Goal: Task Accomplishment & Management: Use online tool/utility

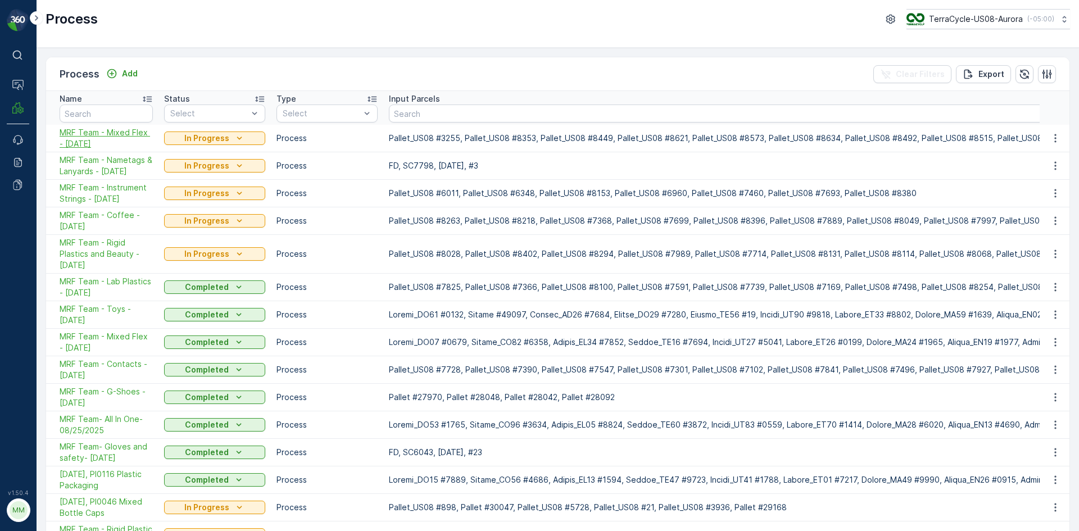
drag, startPoint x: 121, startPoint y: 145, endPoint x: 60, endPoint y: 135, distance: 62.6
copy span "MRF Team - Mixed Flex - 09/22/2025"
click at [126, 76] on p "Add" at bounding box center [130, 73] width 16 height 11
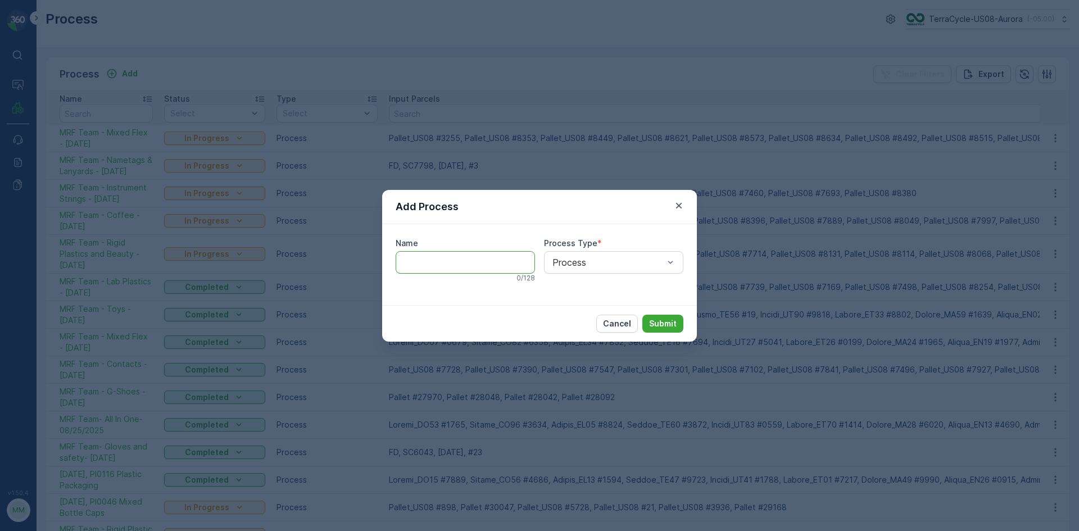
click at [456, 259] on input "Name" at bounding box center [465, 262] width 139 height 22
paste input "MRF Team - Mixed Flex - [DATE]"
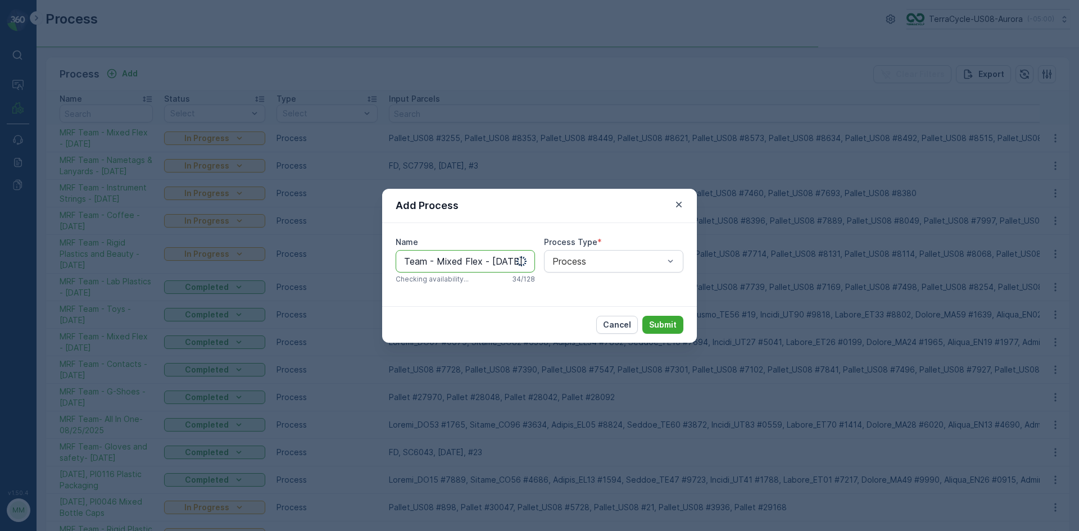
click at [491, 262] on input "MRF Team - Mixed Flex - [DATE]" at bounding box center [465, 261] width 139 height 22
type input "MRF Team - Mixed Textiles - 09/22/2025"
click at [659, 323] on p "Submit" at bounding box center [663, 324] width 28 height 11
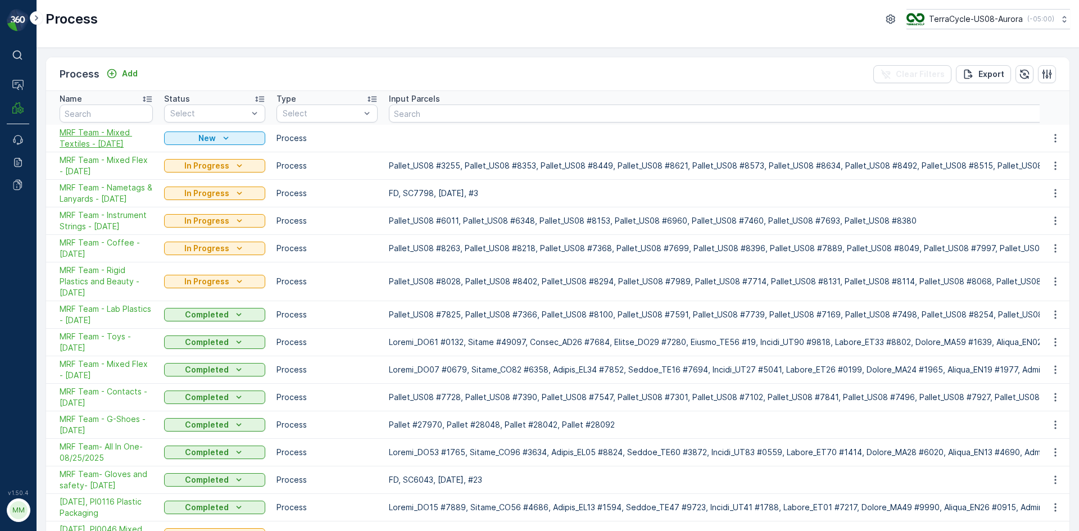
click at [94, 147] on span "MRF Team - Mixed Textiles - 09/22/2025" at bounding box center [106, 138] width 93 height 22
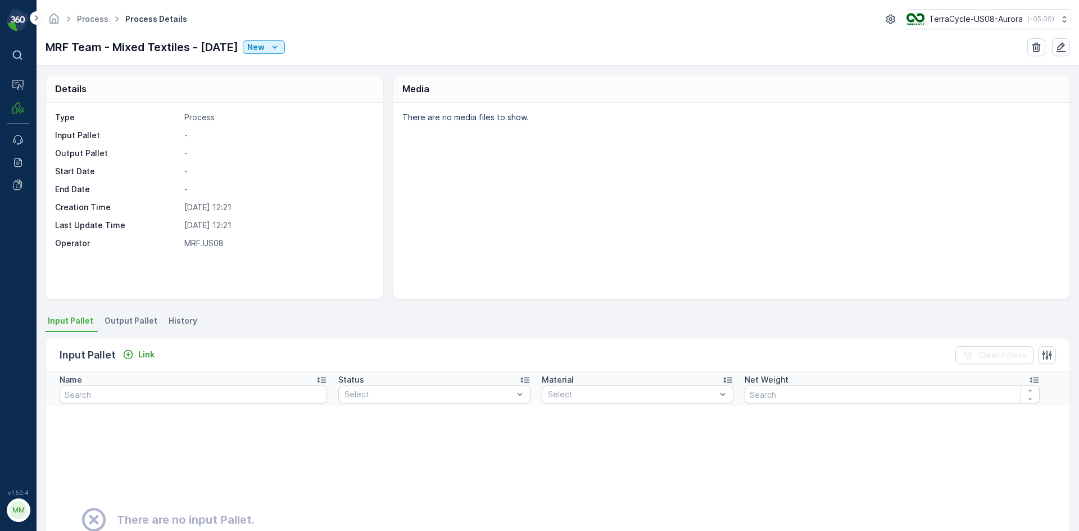
click at [138, 326] on span "Output Pallet" at bounding box center [131, 320] width 53 height 11
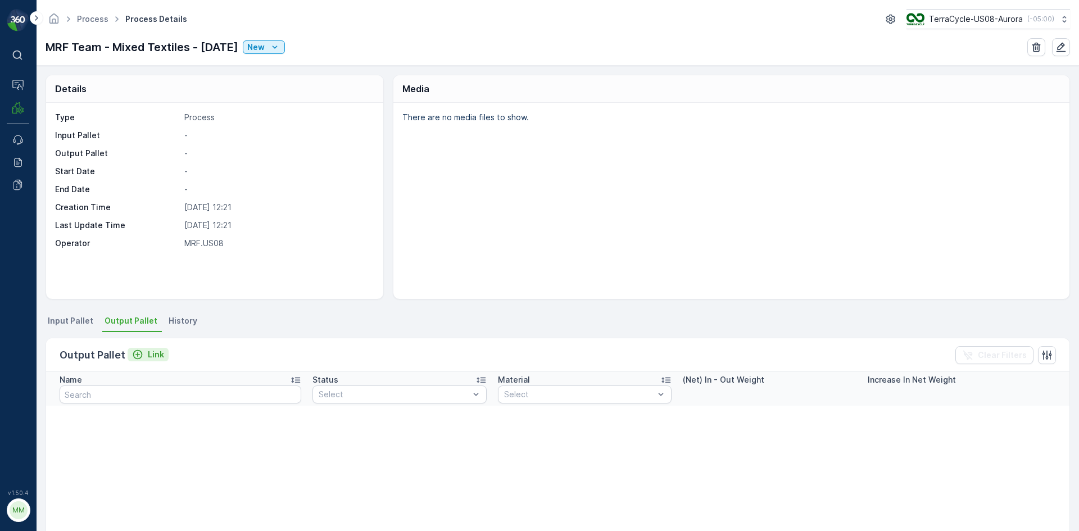
click at [153, 354] on p "Link" at bounding box center [156, 354] width 16 height 11
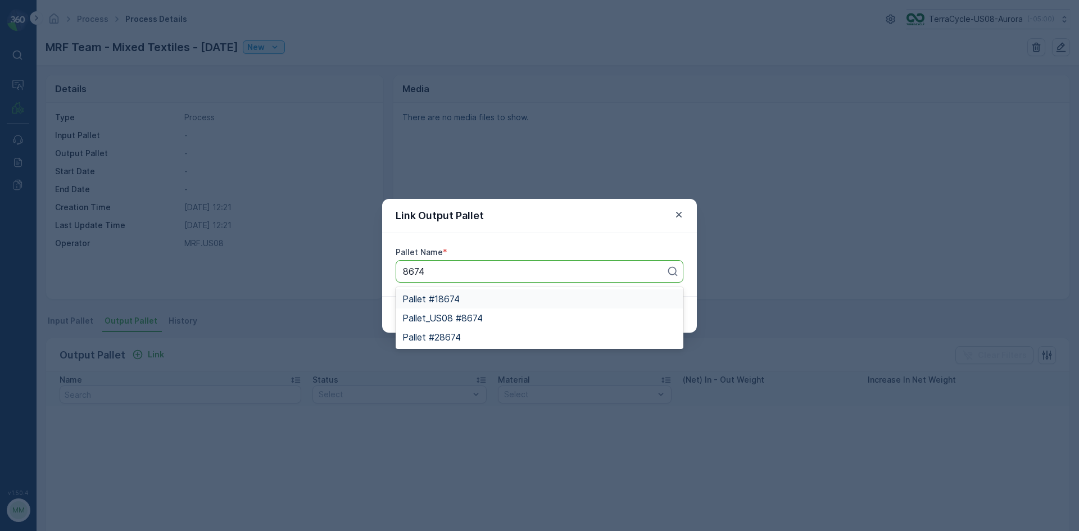
type input "8674"
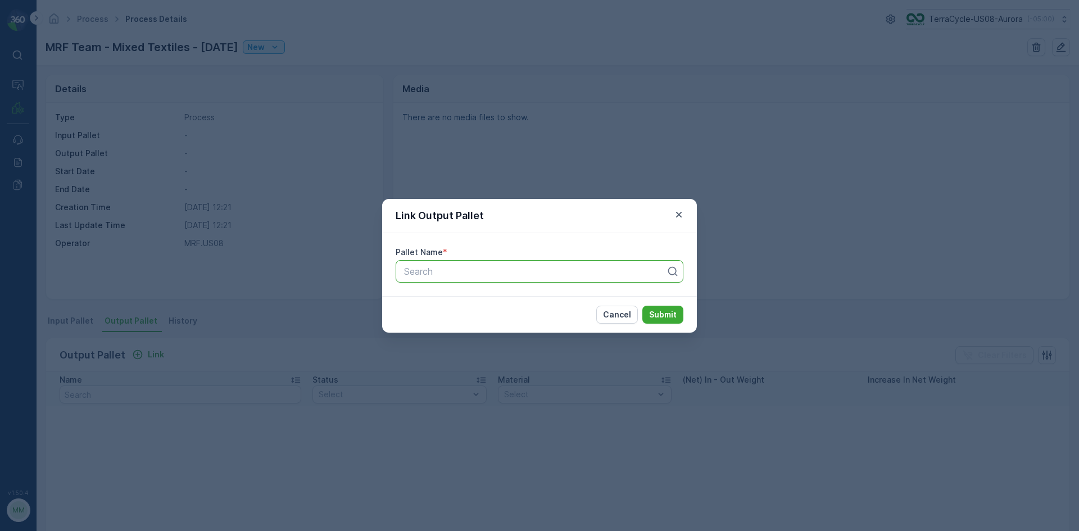
click at [908, 110] on div "Link Output Pallet Pallet Name * Search Cancel Submit" at bounding box center [539, 265] width 1079 height 531
click at [433, 275] on div at bounding box center [535, 271] width 264 height 10
type input "8674"
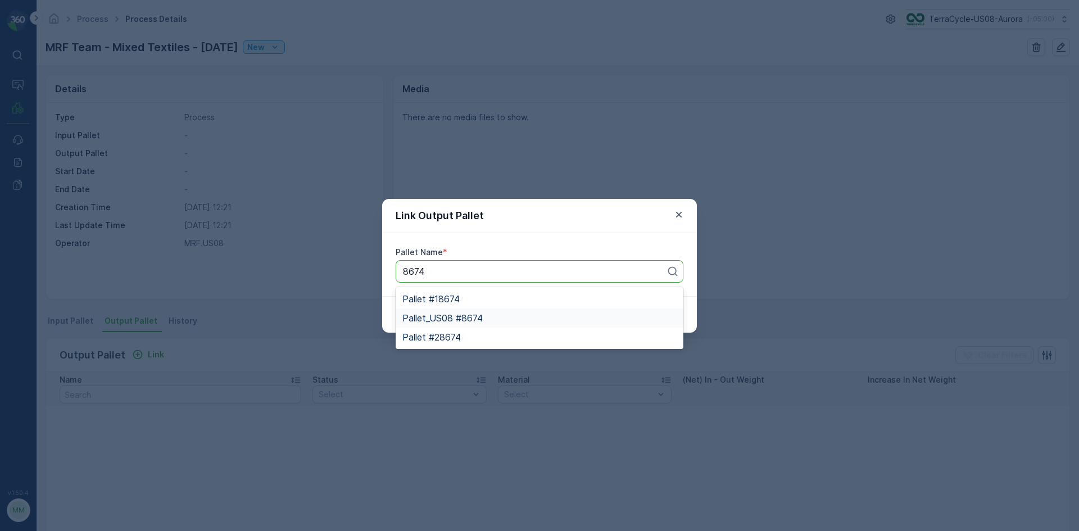
click at [499, 322] on div "Pallet_US08 #8674" at bounding box center [540, 318] width 274 height 10
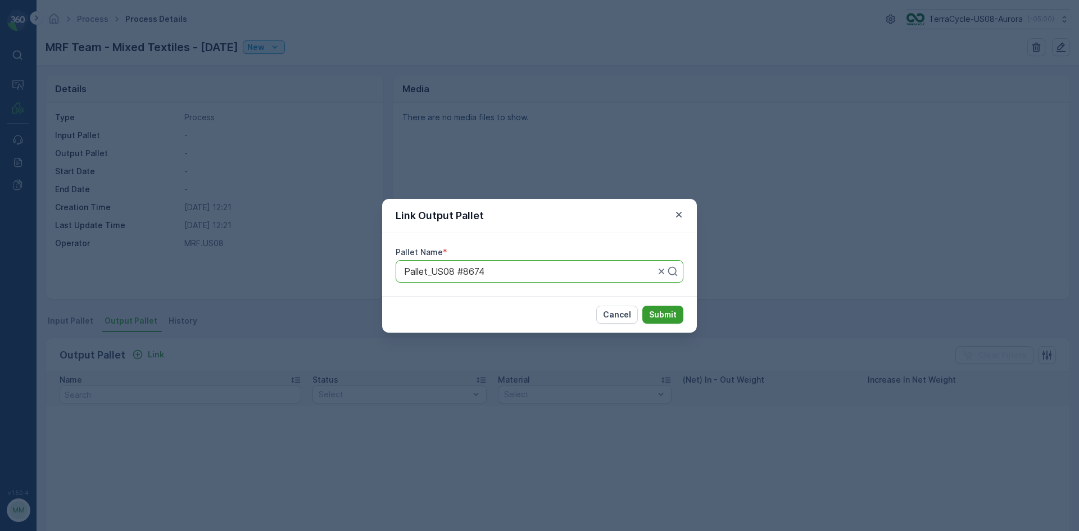
click at [658, 312] on p "Submit" at bounding box center [663, 314] width 28 height 11
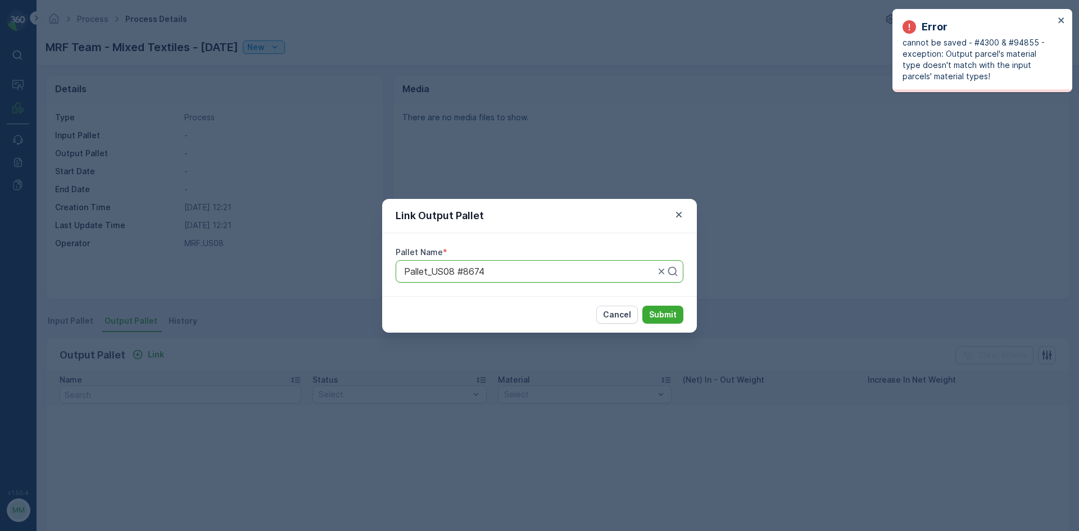
click at [882, 203] on div "Link Output Pallet Pallet Name * Pallet_US08 #8674 Cancel Submit" at bounding box center [539, 265] width 1079 height 531
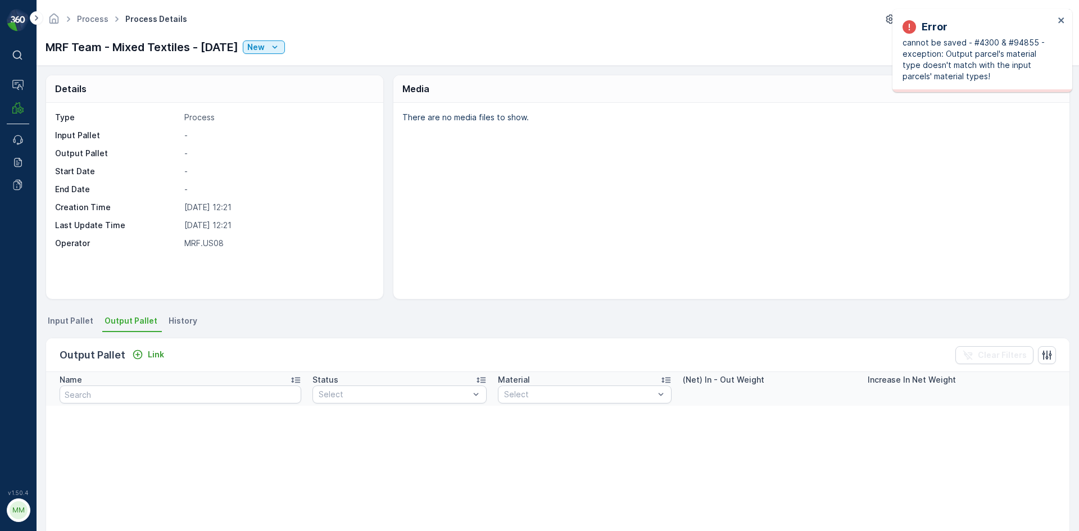
click at [77, 327] on li "Input Pallet" at bounding box center [72, 322] width 52 height 19
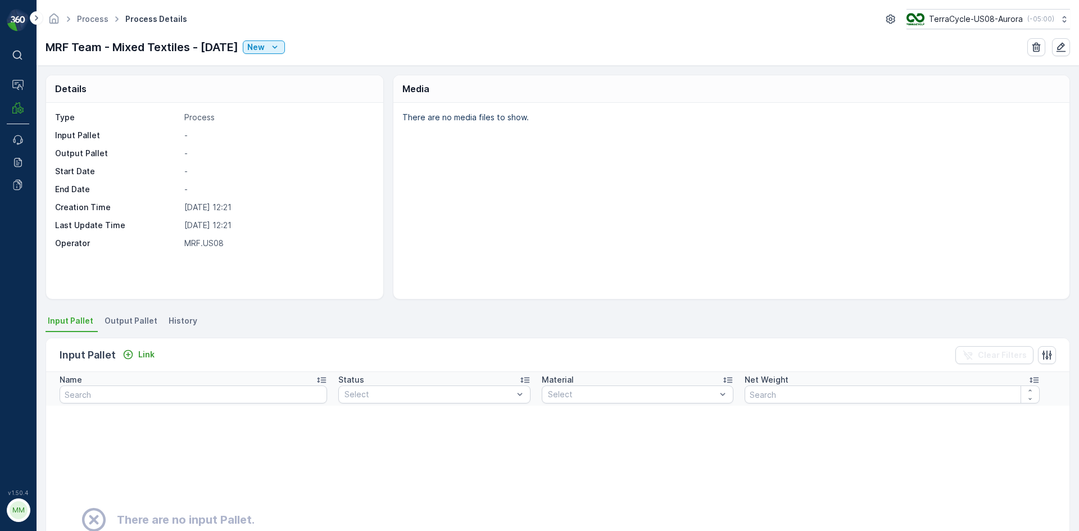
click at [139, 320] on span "Output Pallet" at bounding box center [131, 320] width 53 height 11
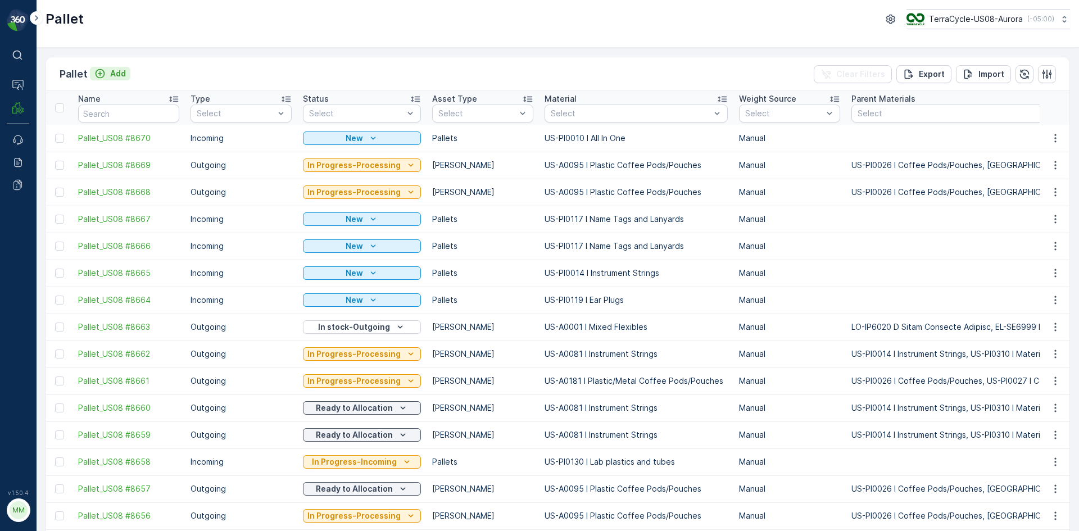
click at [123, 74] on p "Add" at bounding box center [118, 73] width 16 height 11
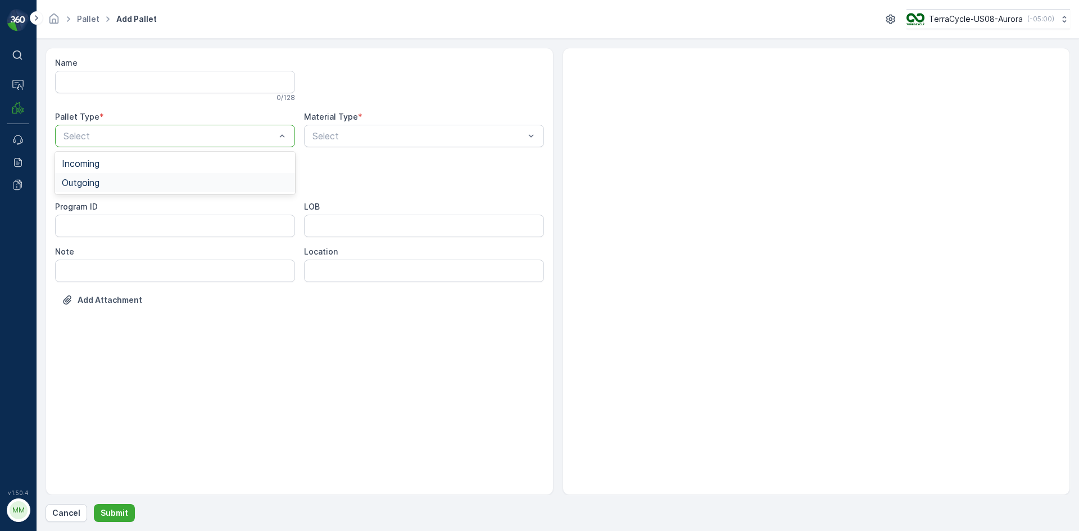
click at [149, 186] on div "Outgoing" at bounding box center [175, 183] width 227 height 10
click at [139, 209] on div "Gaylord" at bounding box center [175, 209] width 227 height 10
type input "0168"
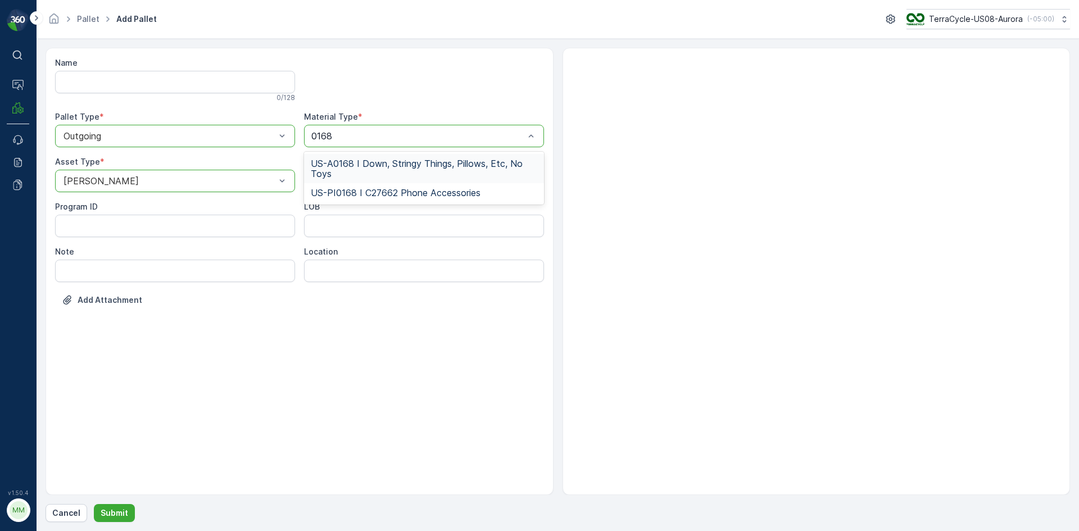
click at [385, 171] on span "US-A0168 I Down, Stringy Things, Pillows, Etc, No Toys" at bounding box center [424, 169] width 227 height 20
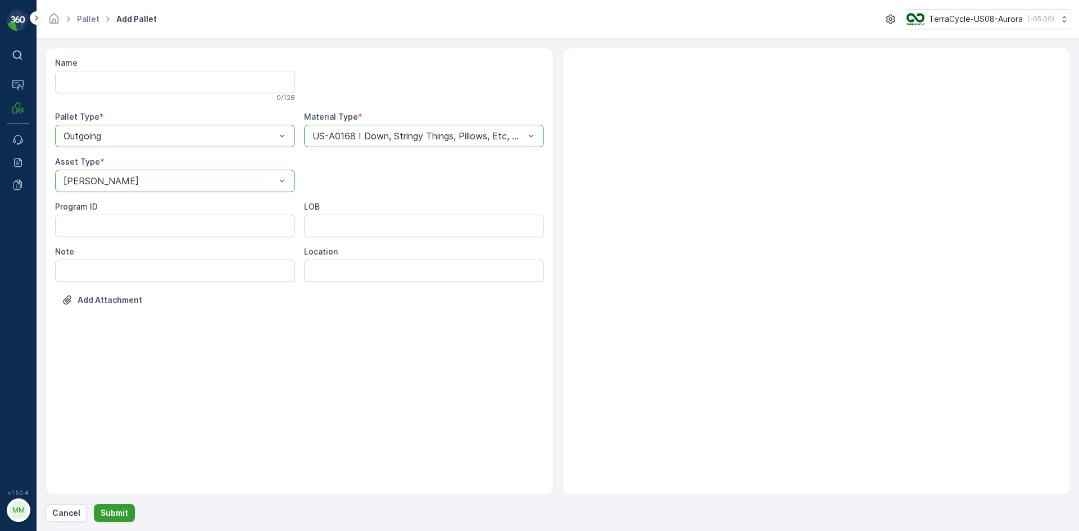
click at [115, 513] on p "Submit" at bounding box center [115, 513] width 28 height 11
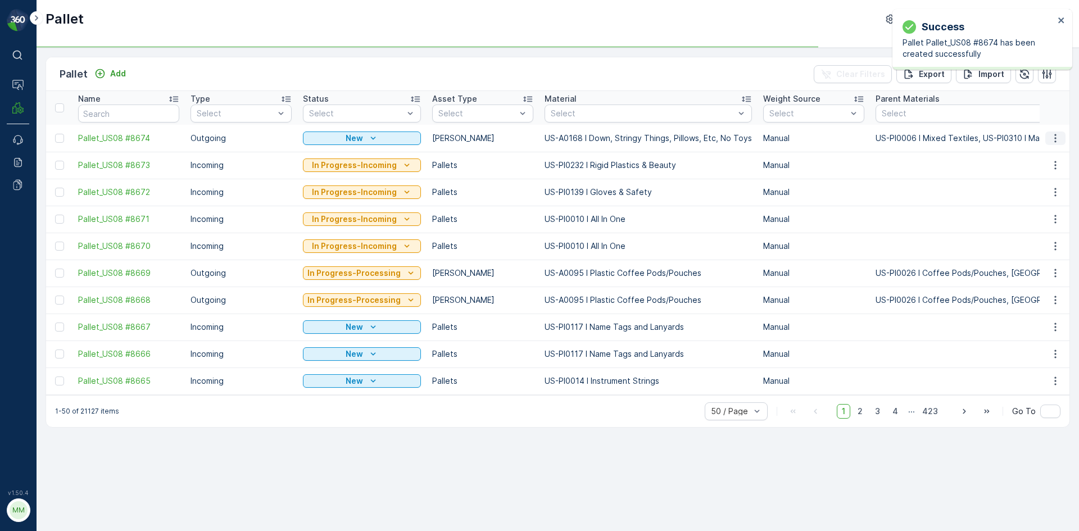
click at [1051, 139] on icon "button" at bounding box center [1055, 138] width 11 height 11
click at [1036, 215] on span "Print QR" at bounding box center [1025, 218] width 31 height 11
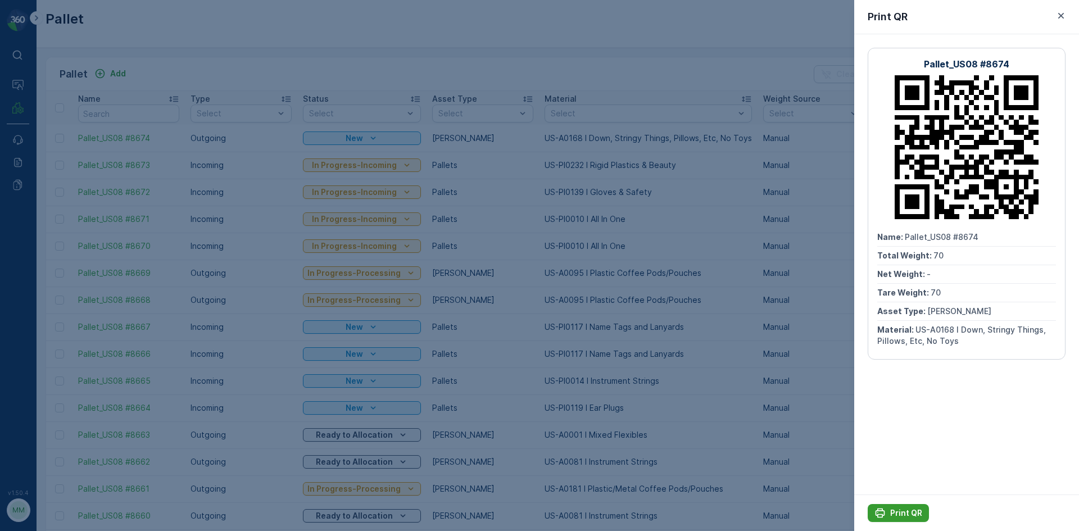
click at [897, 512] on p "Print QR" at bounding box center [907, 513] width 32 height 11
drag, startPoint x: 320, startPoint y: 3, endPoint x: 318, endPoint y: 16, distance: 13.1
click at [320, 2] on div at bounding box center [539, 265] width 1079 height 531
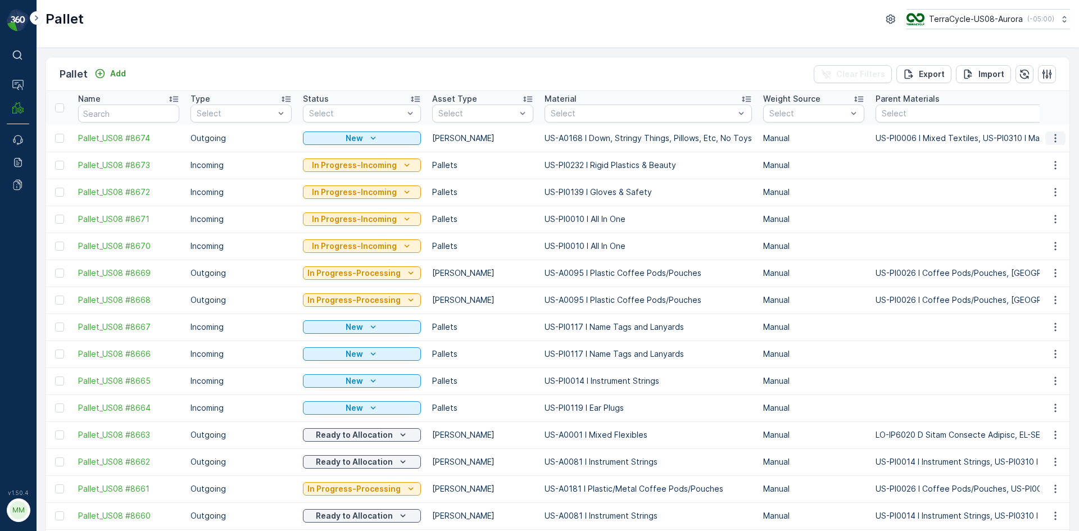
click at [1051, 139] on icon "button" at bounding box center [1055, 138] width 11 height 11
click at [1029, 217] on span "Print QR" at bounding box center [1025, 218] width 31 height 11
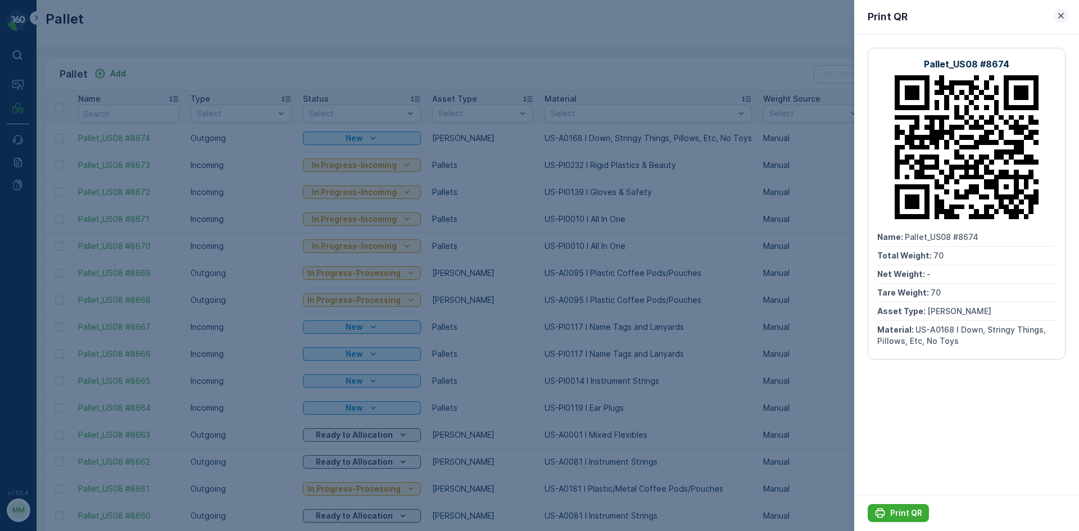
click at [1063, 15] on icon "button" at bounding box center [1062, 16] width 6 height 6
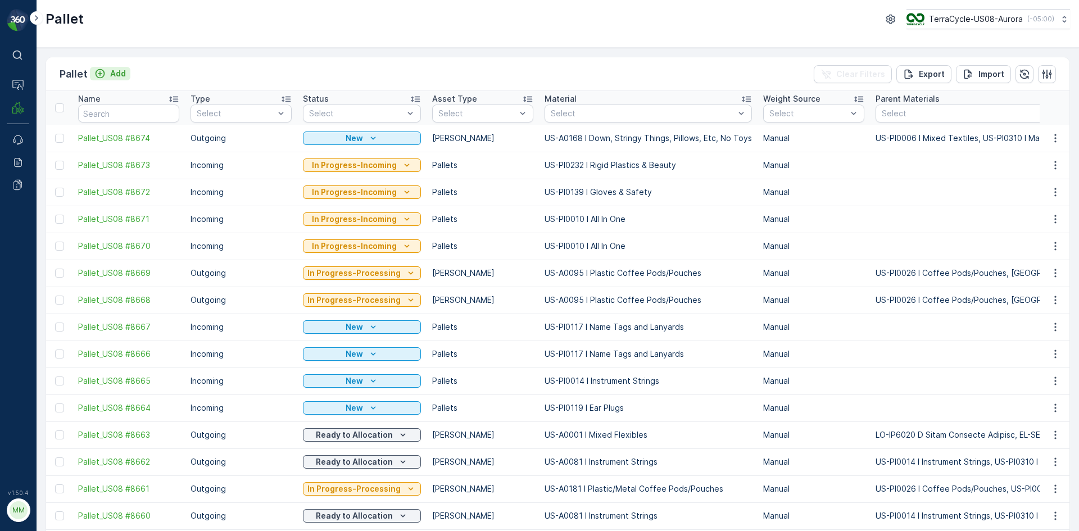
click at [114, 80] on button "Add" at bounding box center [110, 73] width 40 height 13
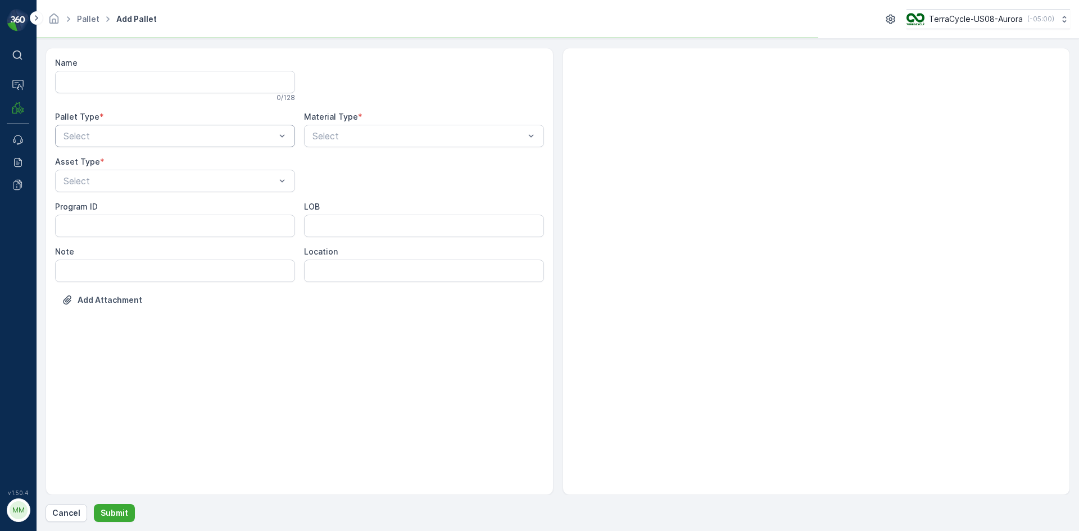
click at [198, 143] on div "Select" at bounding box center [175, 136] width 240 height 22
click at [179, 180] on div "Outgoing" at bounding box center [175, 183] width 227 height 10
click at [139, 210] on div "Gaylord" at bounding box center [175, 209] width 227 height 10
type input "0095"
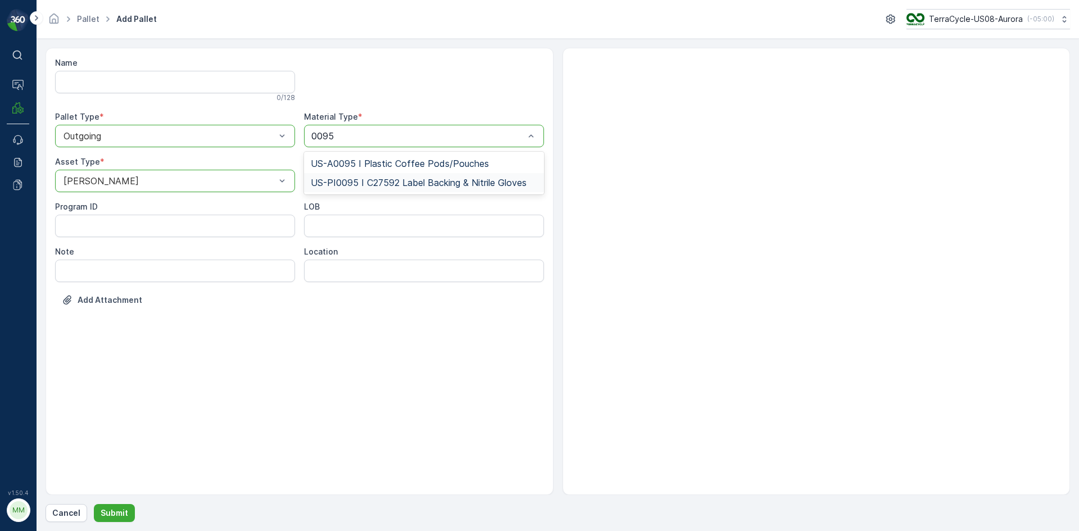
click at [644, 260] on div at bounding box center [817, 272] width 508 height 448
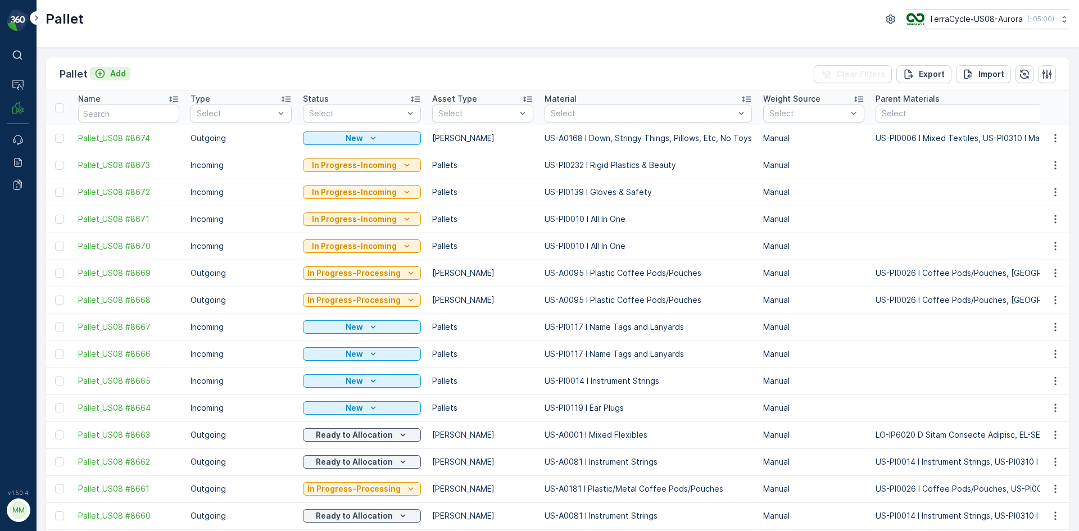
click at [112, 70] on p "Add" at bounding box center [118, 73] width 16 height 11
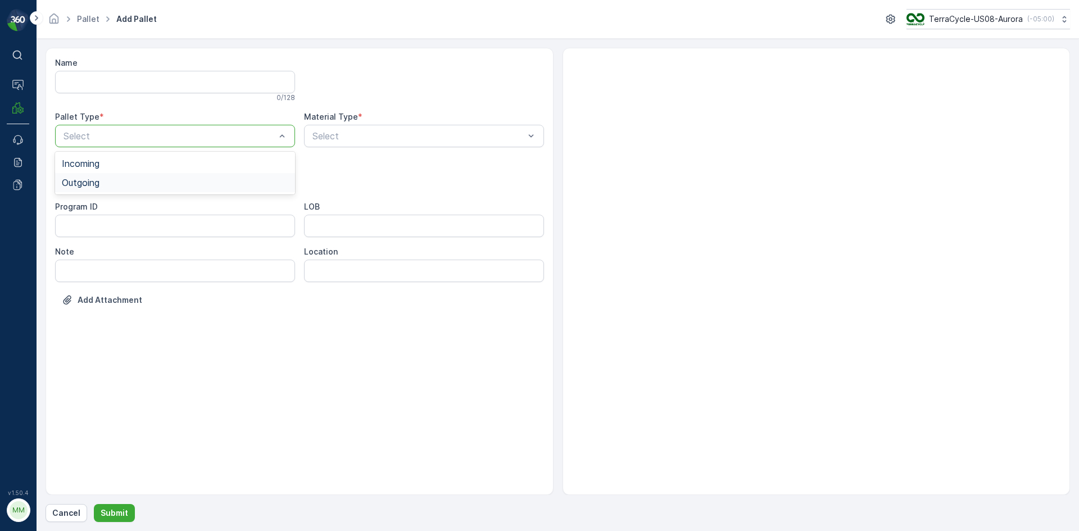
click at [138, 187] on div "Outgoing" at bounding box center [175, 183] width 227 height 10
drag, startPoint x: 146, startPoint y: 210, endPoint x: 517, endPoint y: 120, distance: 382.2
click at [147, 210] on div "Gaylord" at bounding box center [175, 209] width 227 height 10
type input "0181"
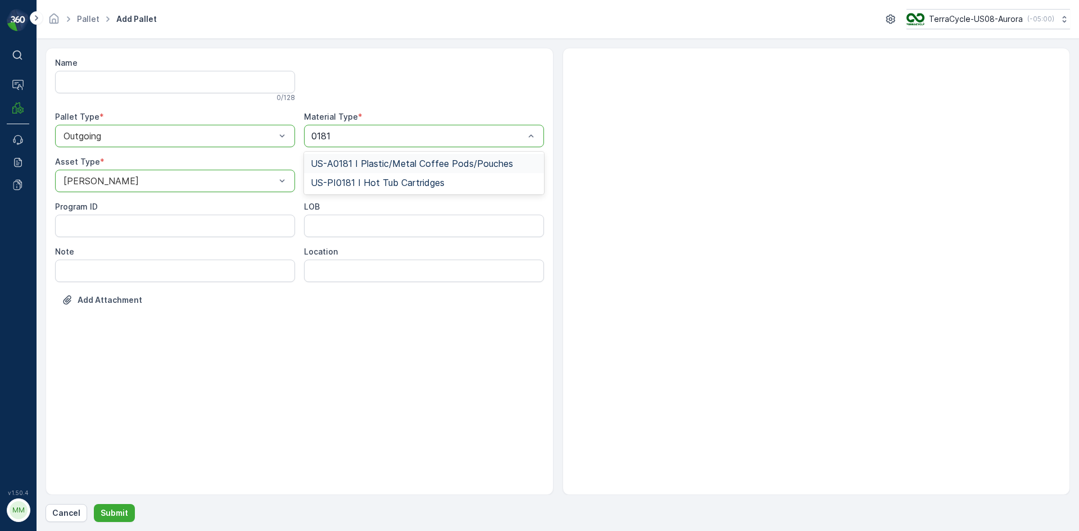
click at [456, 168] on span "US-A0181 I Plastic/Metal Coffee Pods/Pouches" at bounding box center [412, 164] width 202 height 10
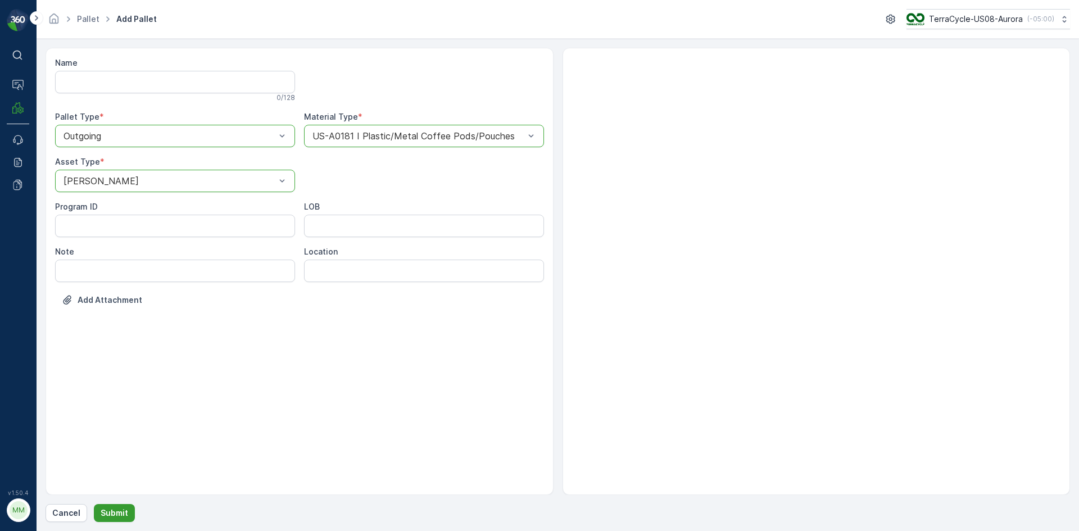
click at [115, 508] on p "Submit" at bounding box center [115, 513] width 28 height 11
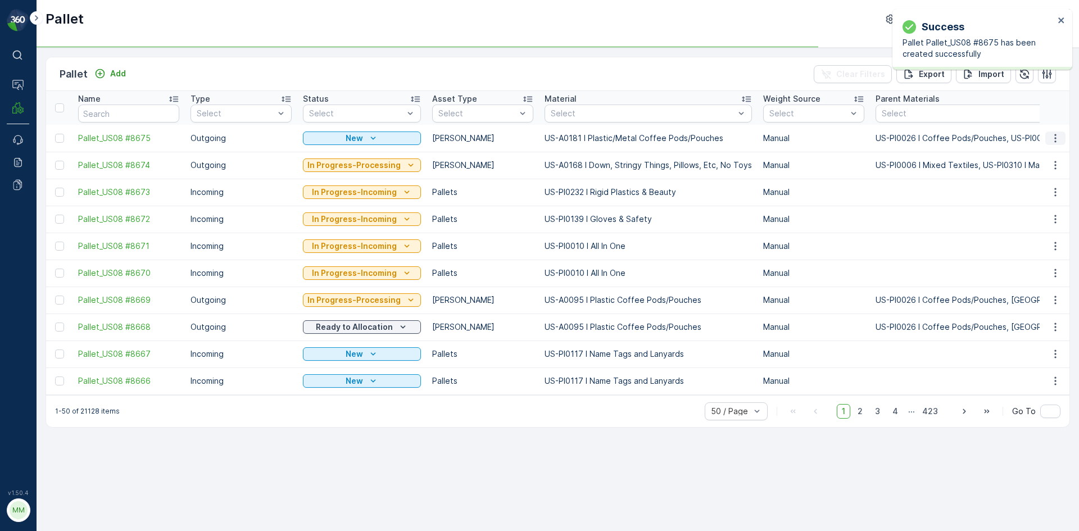
click at [1051, 134] on button "button" at bounding box center [1056, 138] width 20 height 13
click at [1047, 222] on div "Print QR" at bounding box center [1042, 218] width 74 height 16
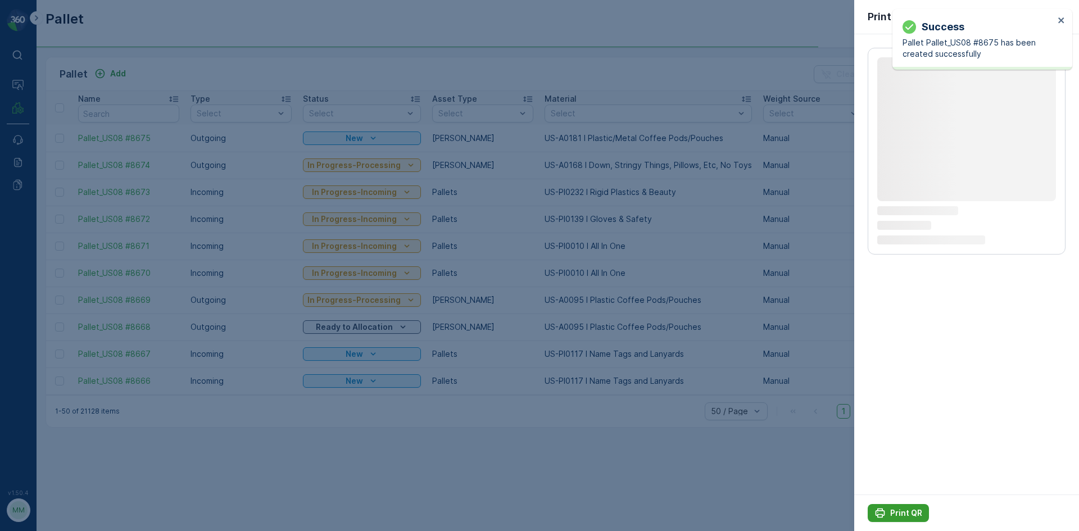
click at [907, 518] on p "Print QR" at bounding box center [907, 513] width 32 height 11
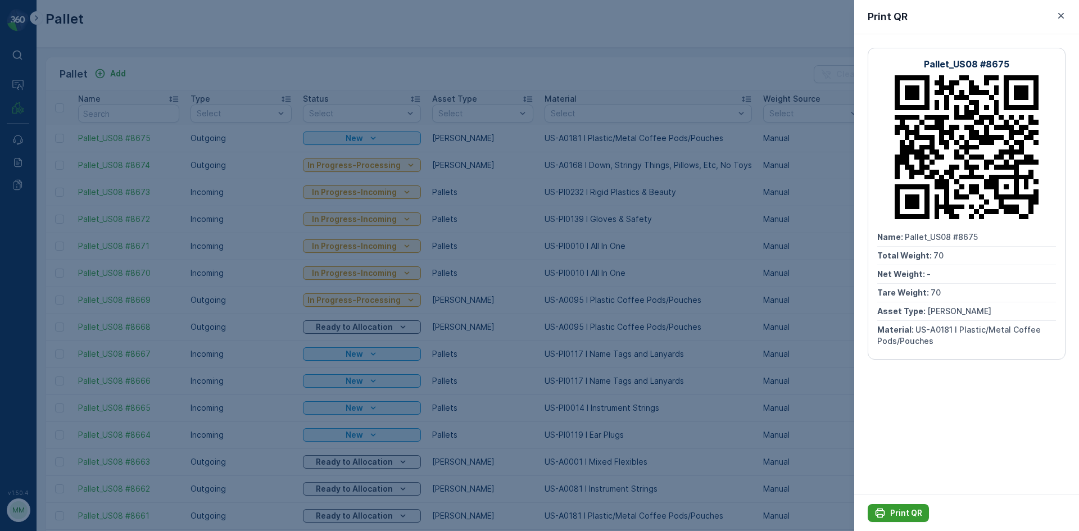
click at [883, 517] on icon "Print QR" at bounding box center [880, 513] width 11 height 11
click at [801, 416] on div at bounding box center [539, 265] width 1079 height 531
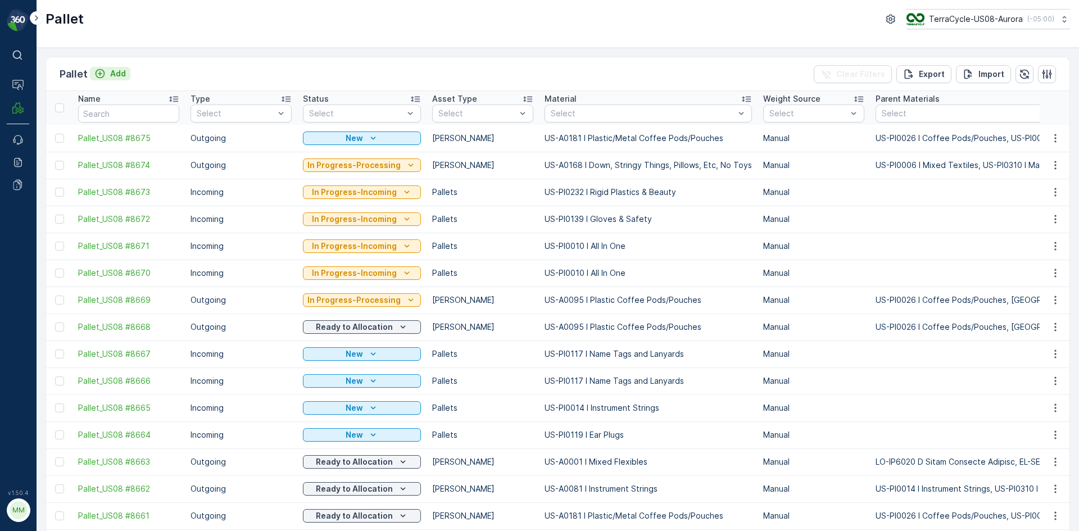
click at [116, 73] on p "Add" at bounding box center [118, 73] width 16 height 11
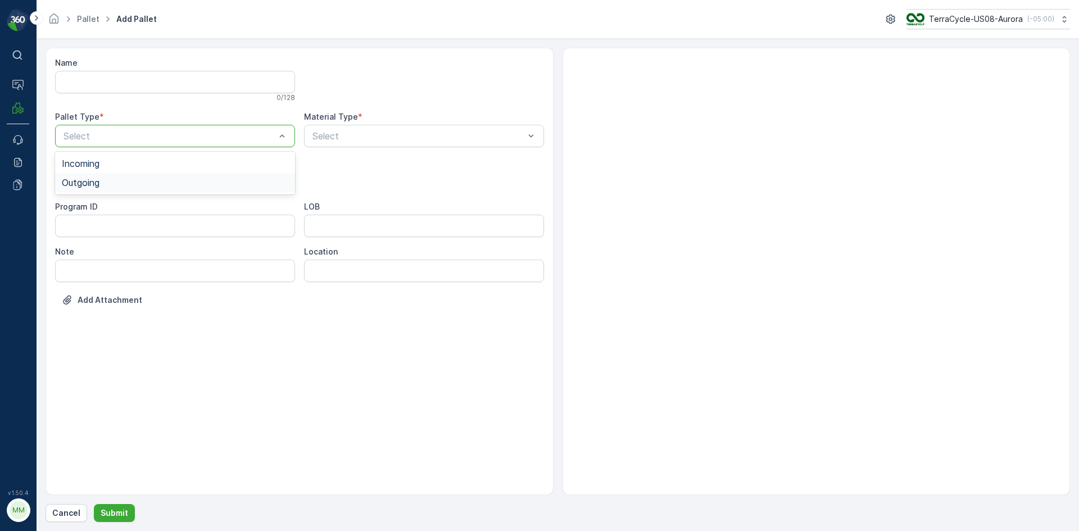
click at [129, 175] on div "Outgoing" at bounding box center [175, 182] width 240 height 19
click at [120, 202] on div "Gaylord" at bounding box center [175, 208] width 240 height 19
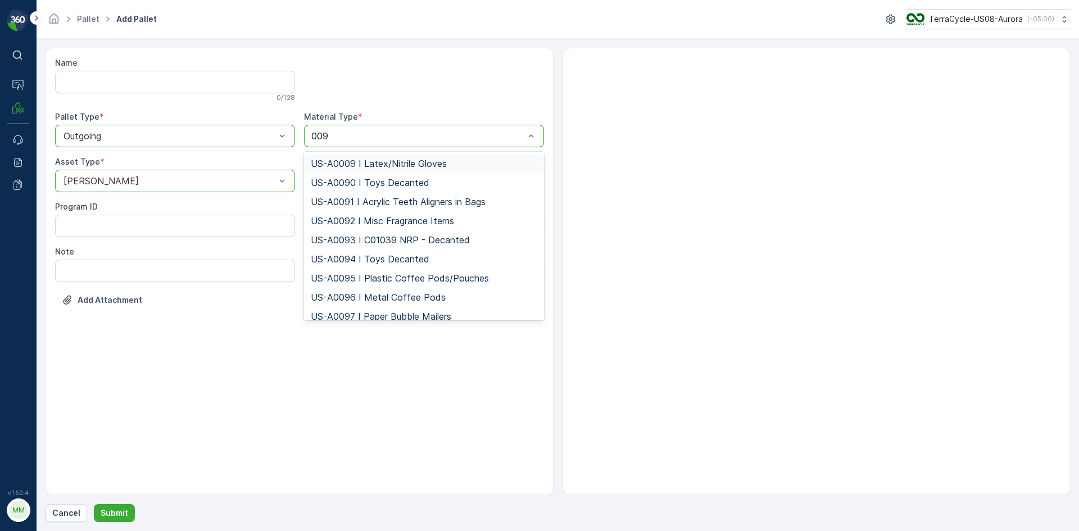
type input "0095"
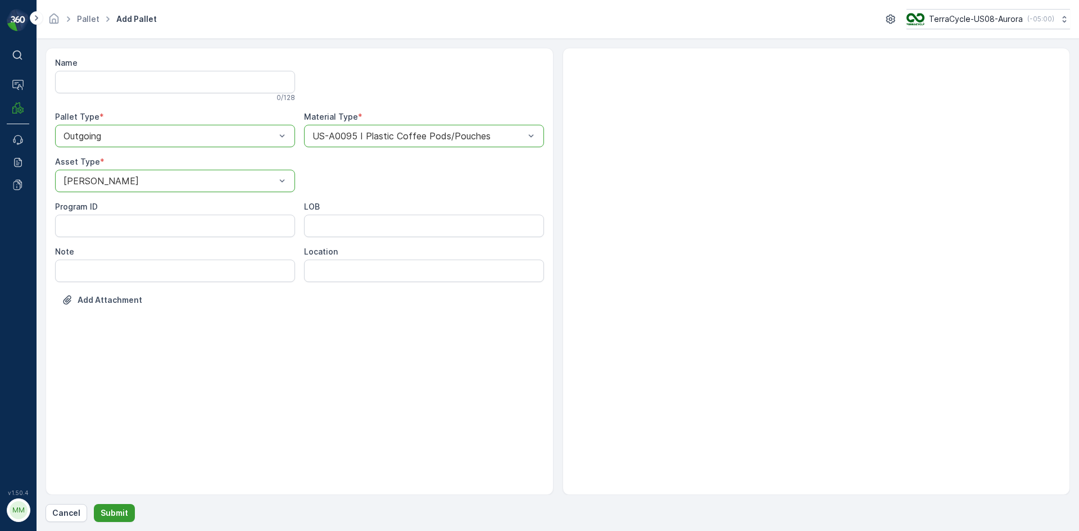
click at [125, 513] on p "Submit" at bounding box center [115, 513] width 28 height 11
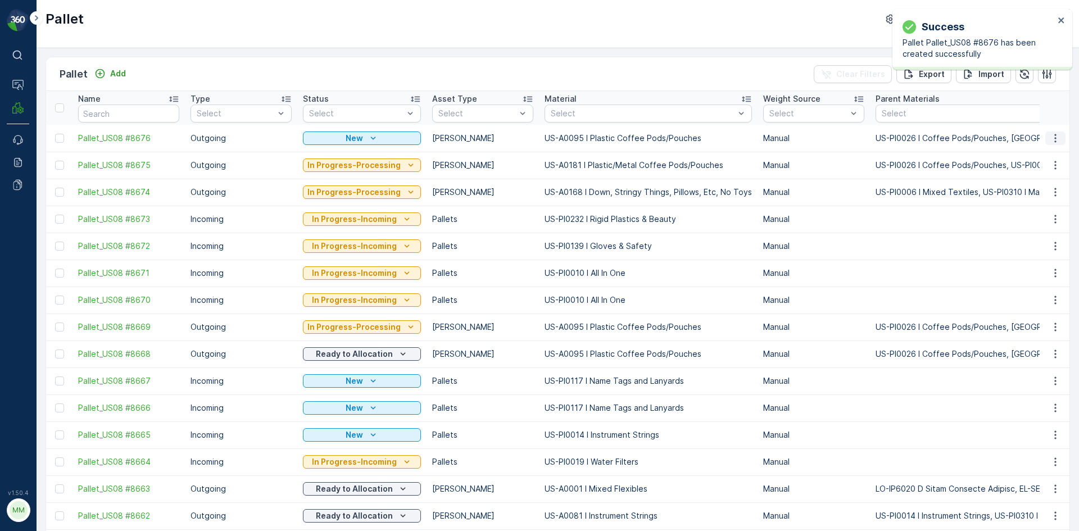
click at [1055, 135] on icon "button" at bounding box center [1055, 138] width 11 height 11
click at [1044, 220] on div "Print QR" at bounding box center [1042, 218] width 74 height 16
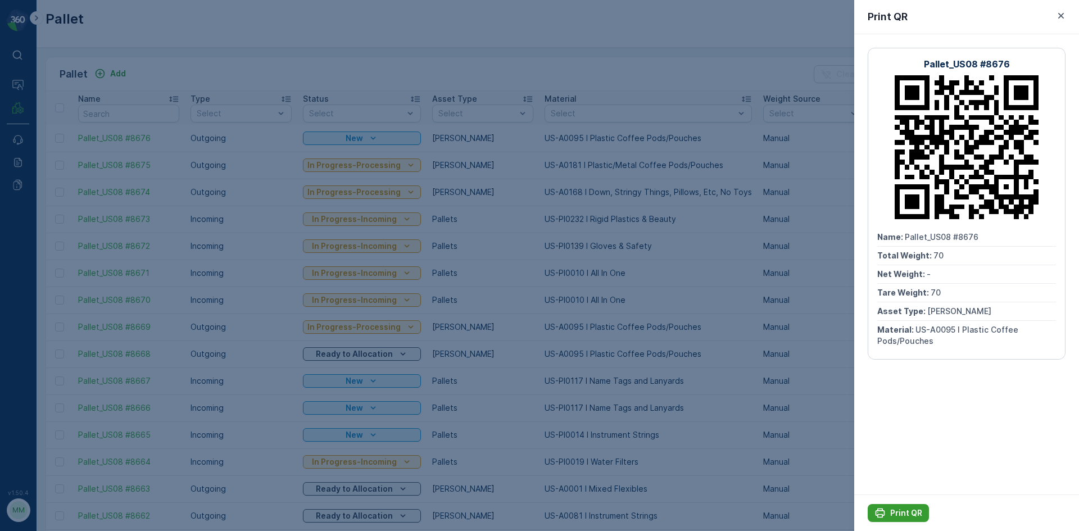
click at [904, 518] on p "Print QR" at bounding box center [907, 513] width 32 height 11
drag, startPoint x: 200, startPoint y: 87, endPoint x: 54, endPoint y: 48, distance: 150.7
click at [167, 88] on div at bounding box center [539, 265] width 1079 height 531
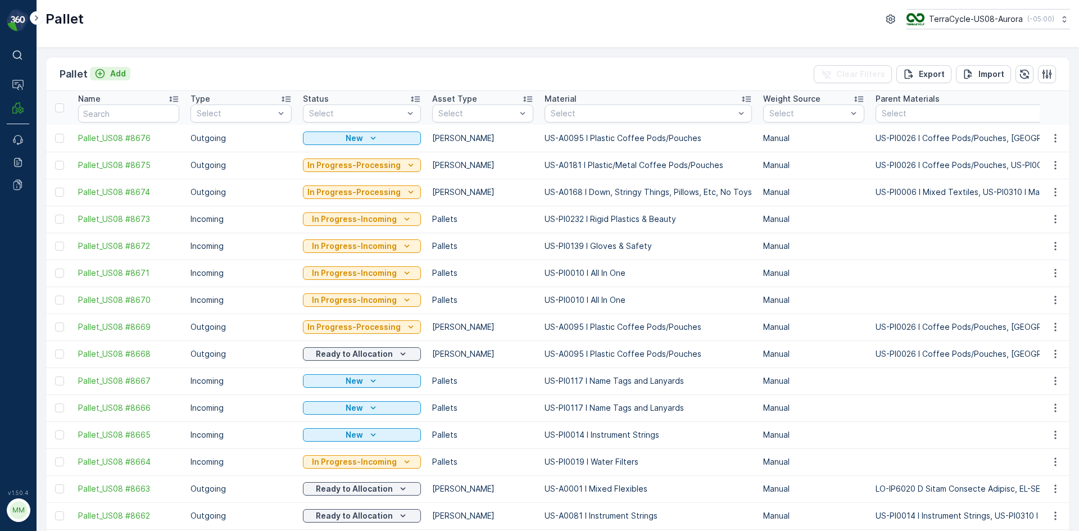
click at [107, 73] on div "Add" at bounding box center [109, 73] width 31 height 11
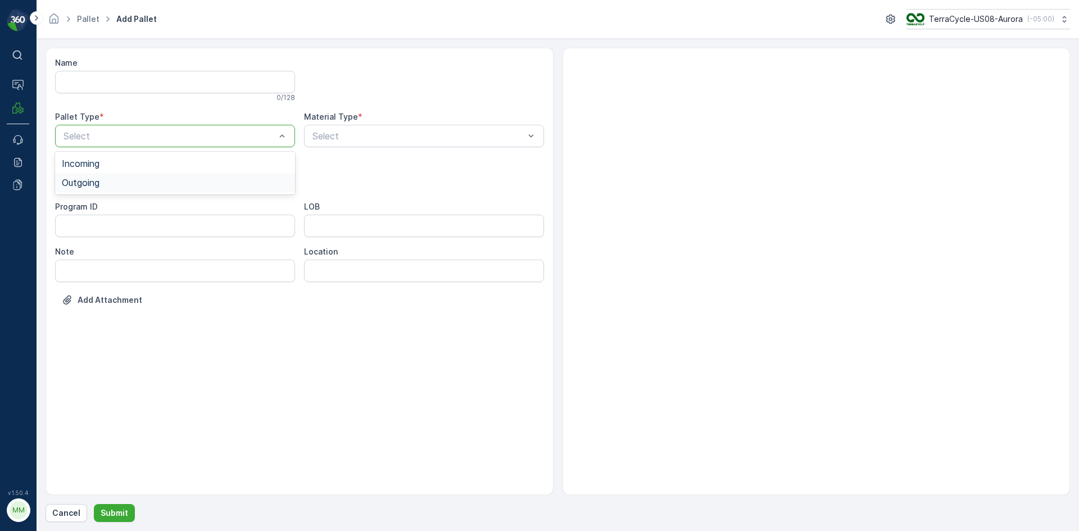
click at [154, 191] on div "Outgoing" at bounding box center [175, 182] width 240 height 19
click at [151, 208] on div "Gaylord" at bounding box center [175, 209] width 227 height 10
type input "0095"
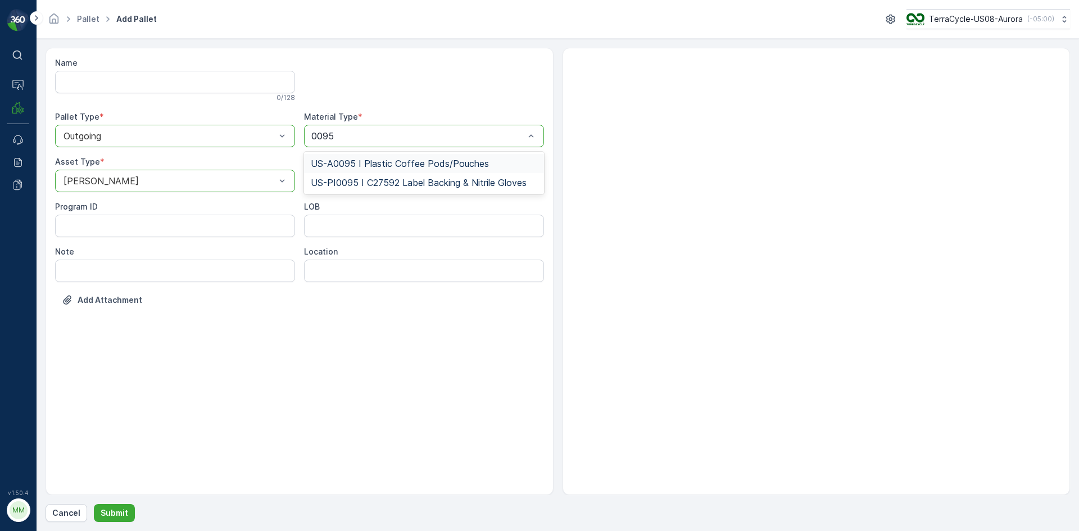
click at [378, 166] on span "US-A0095 I Plastic Coffee Pods/Pouches" at bounding box center [400, 164] width 178 height 10
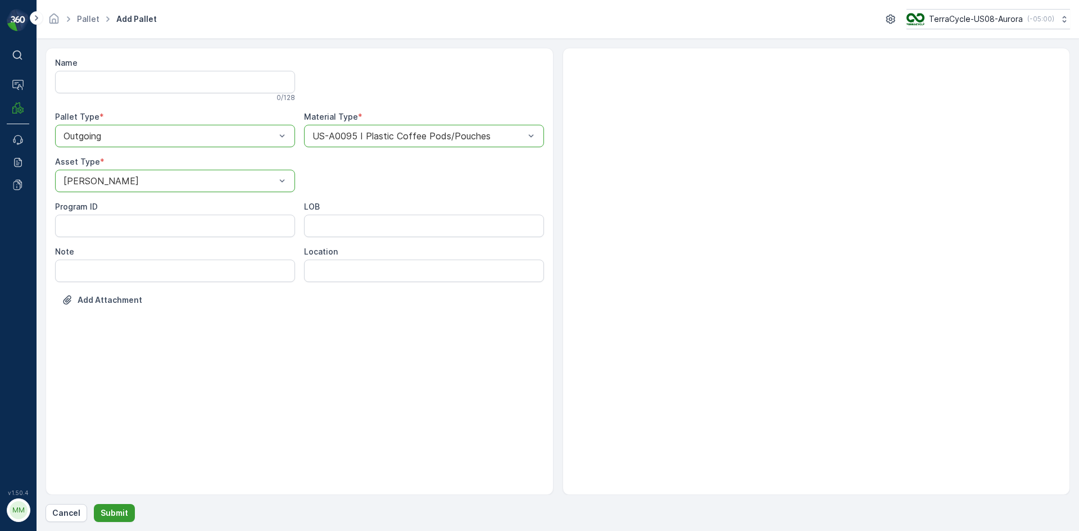
click at [121, 519] on button "Submit" at bounding box center [114, 513] width 41 height 18
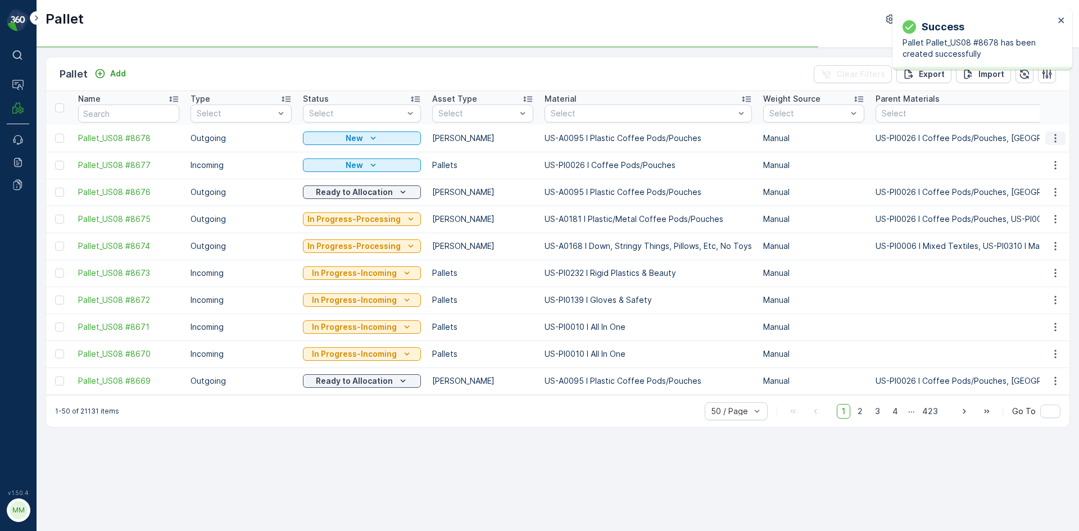
click at [1054, 135] on icon "button" at bounding box center [1055, 138] width 11 height 11
click at [1040, 217] on td at bounding box center [1055, 219] width 30 height 27
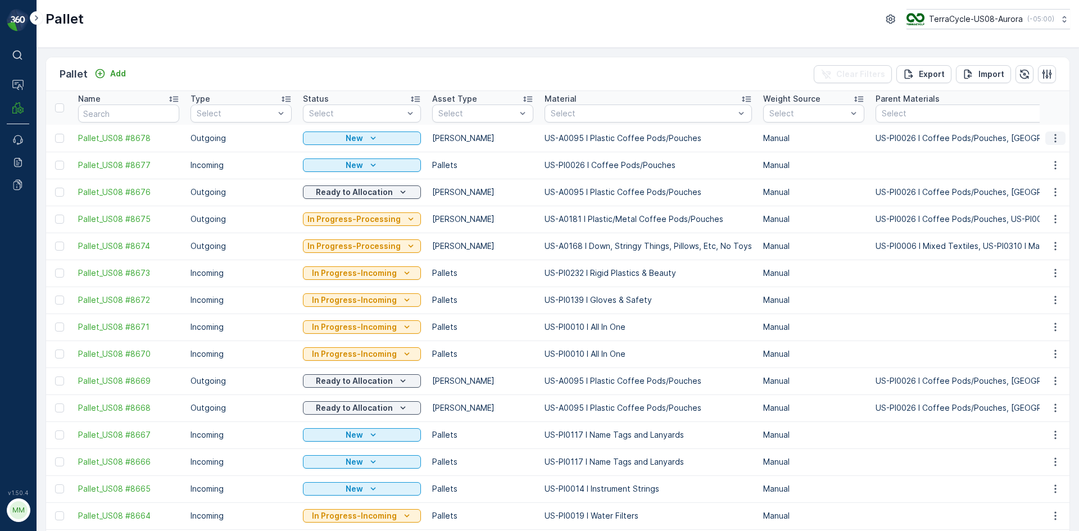
click at [1054, 136] on icon "button" at bounding box center [1055, 138] width 11 height 11
click at [1040, 216] on span "Print QR" at bounding box center [1025, 218] width 31 height 11
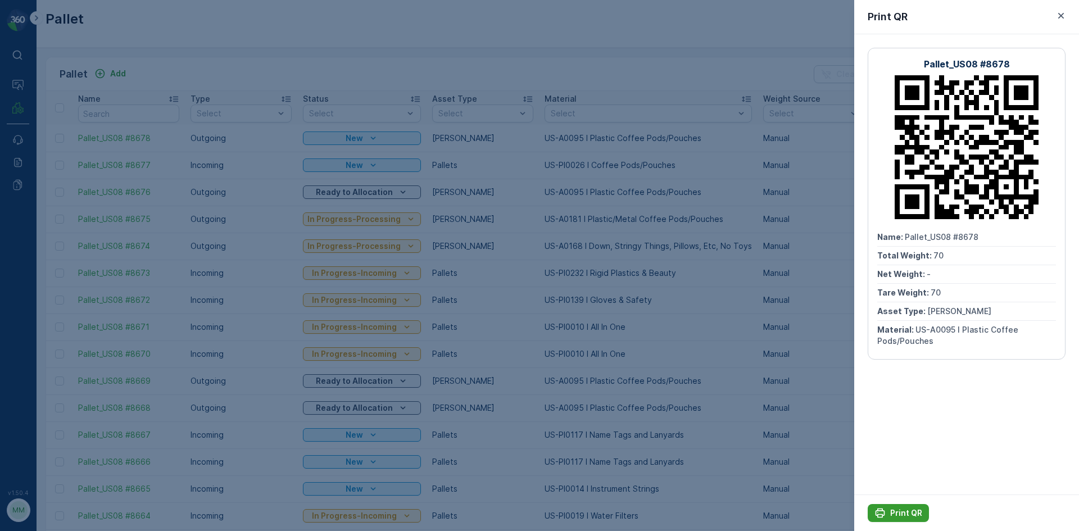
click at [919, 510] on p "Print QR" at bounding box center [907, 513] width 32 height 11
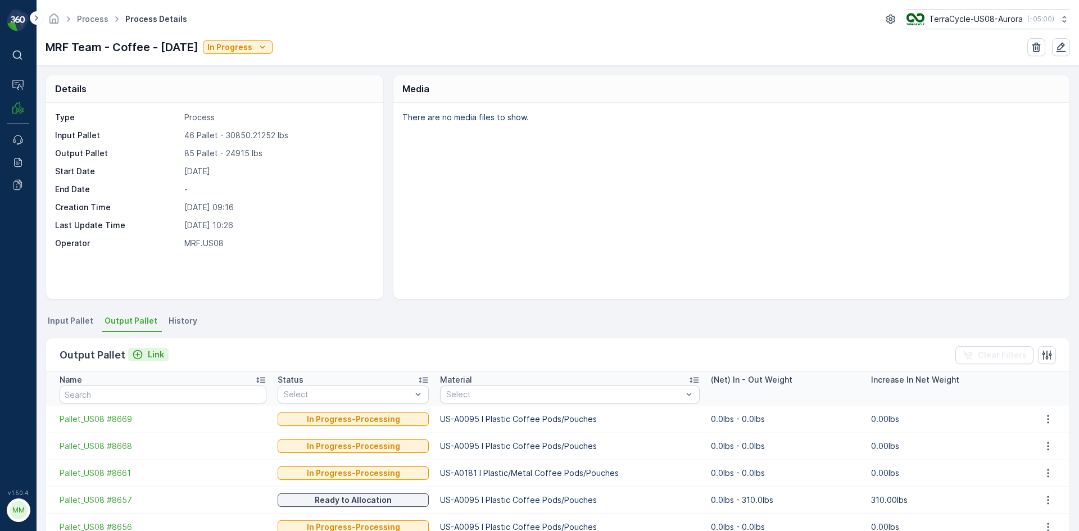
click at [153, 355] on p "Link" at bounding box center [156, 354] width 16 height 11
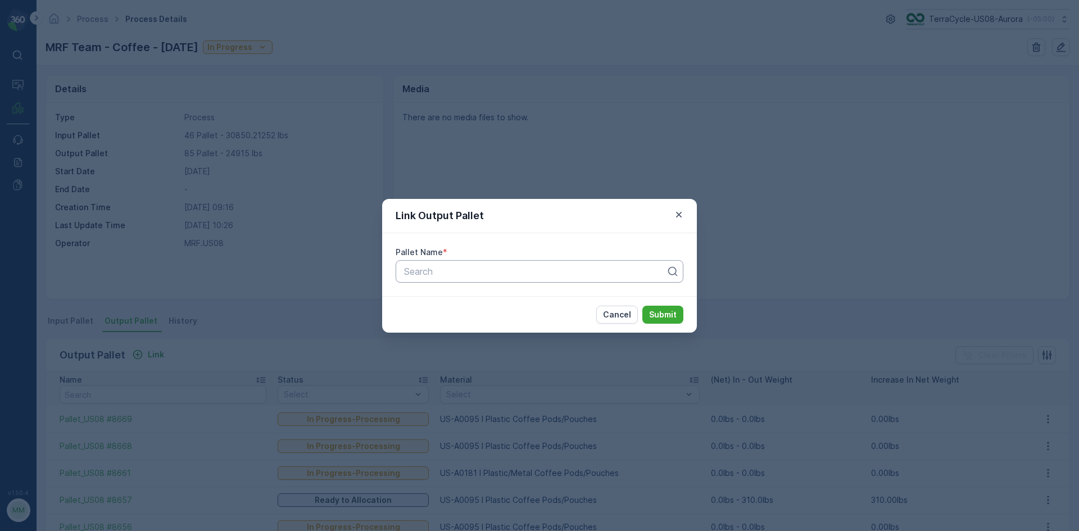
click at [521, 273] on div at bounding box center [535, 271] width 264 height 10
type input "8675"
click at [643, 306] on button "Submit" at bounding box center [663, 315] width 41 height 18
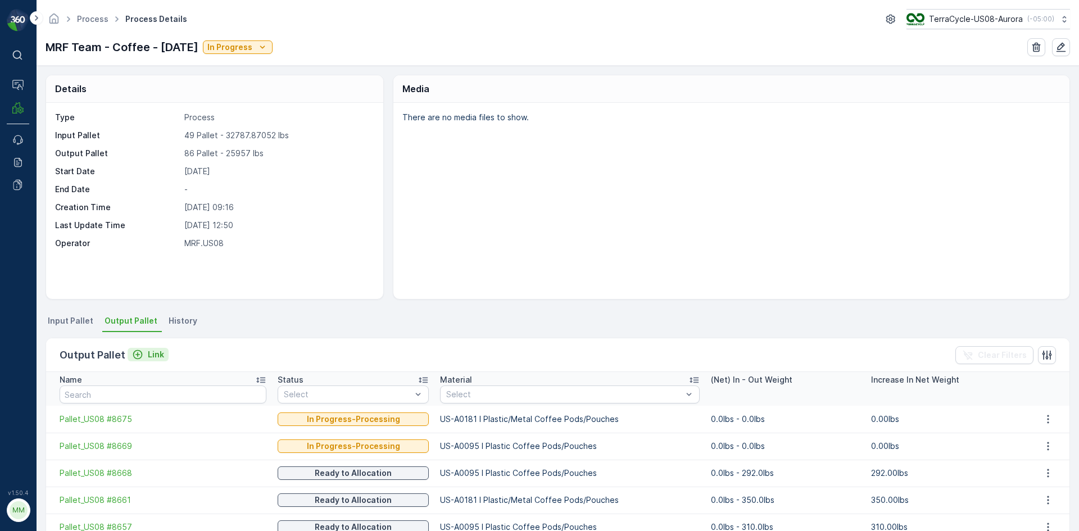
click at [152, 354] on p "Link" at bounding box center [156, 354] width 16 height 11
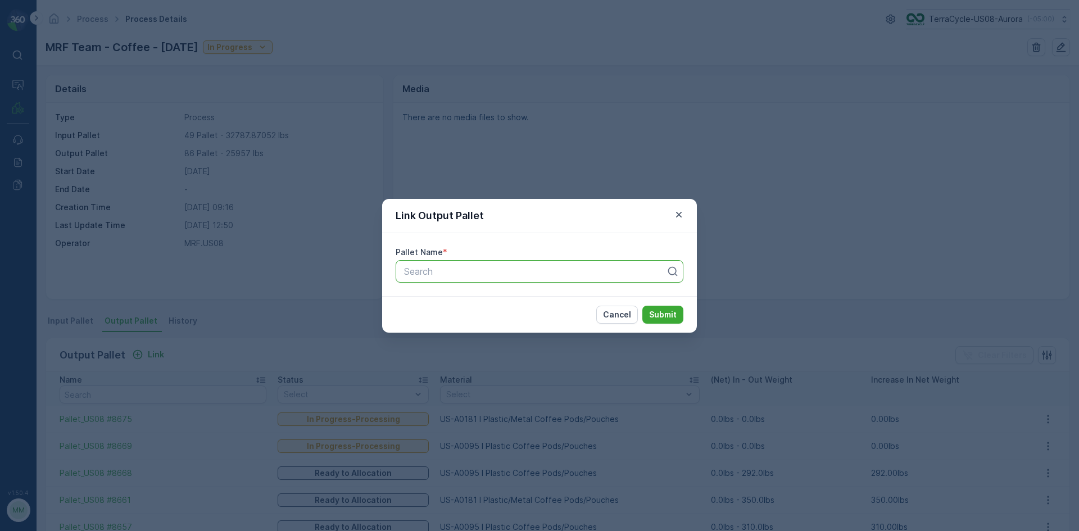
click at [482, 271] on div at bounding box center [535, 271] width 264 height 10
type input "8676"
click at [484, 315] on div "Pallet_US08 #8676" at bounding box center [540, 318] width 274 height 10
click at [662, 317] on p "Submit" at bounding box center [663, 314] width 28 height 11
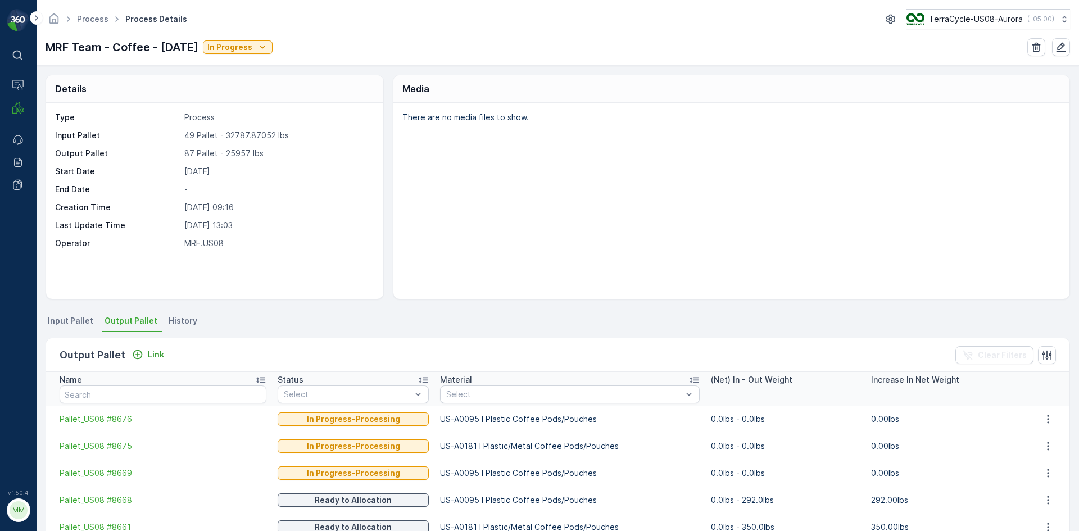
click at [70, 327] on li "Input Pallet" at bounding box center [72, 322] width 52 height 19
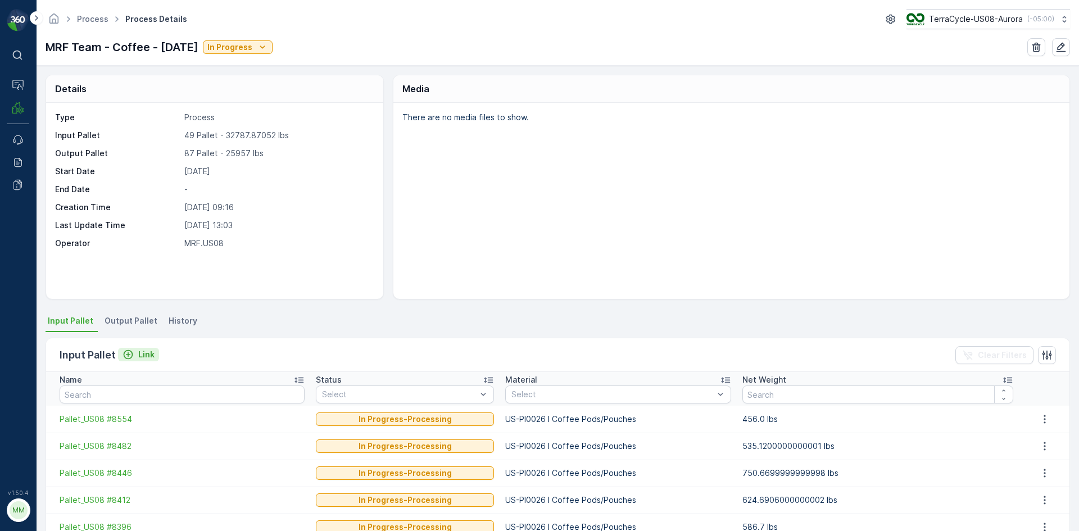
click at [145, 355] on p "Link" at bounding box center [146, 354] width 16 height 11
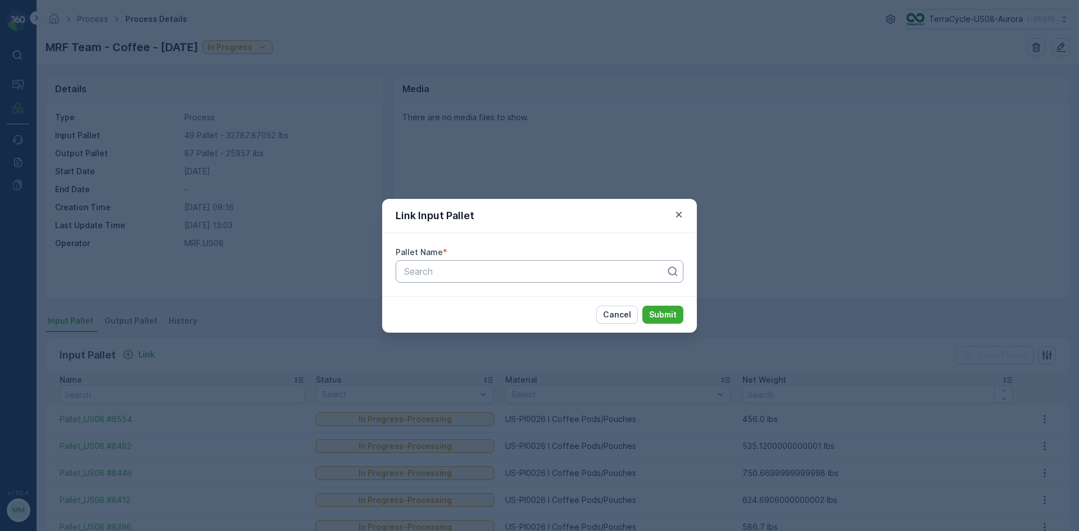
click at [447, 273] on div at bounding box center [535, 271] width 264 height 10
type input "8536"
click at [643, 306] on button "Submit" at bounding box center [663, 315] width 41 height 18
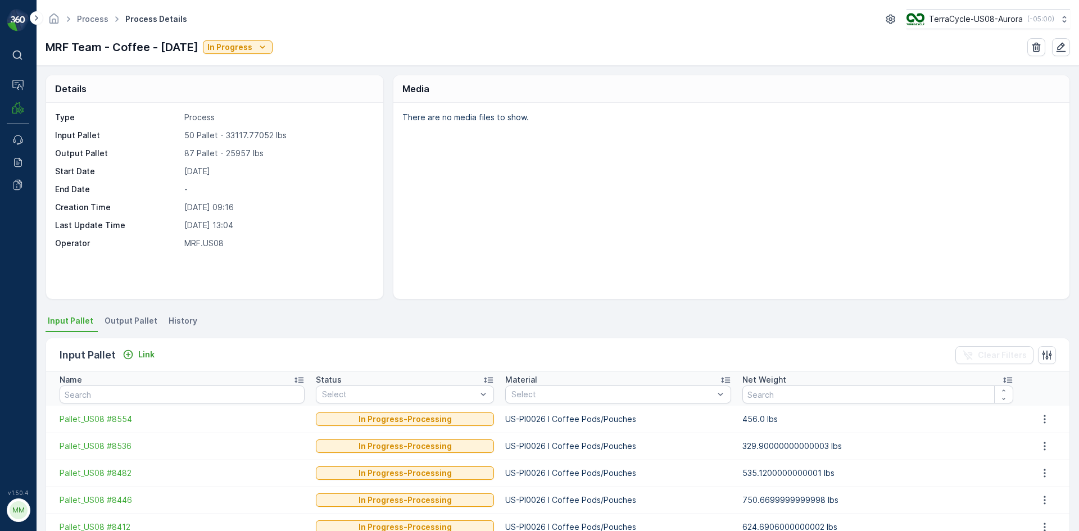
click at [125, 306] on div "Details Type Process Input Pallet 50 Pallet - 33117.77052 lbs Output Pallet 87 …" at bounding box center [558, 299] width 1043 height 466
click at [126, 324] on span "Output Pallet" at bounding box center [131, 320] width 53 height 11
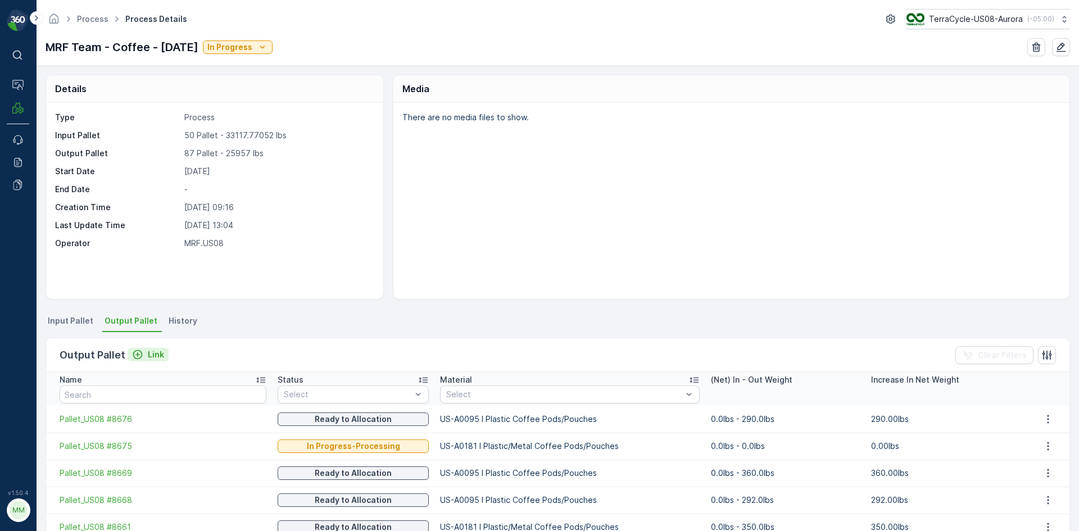
click at [151, 355] on p "Link" at bounding box center [156, 354] width 16 height 11
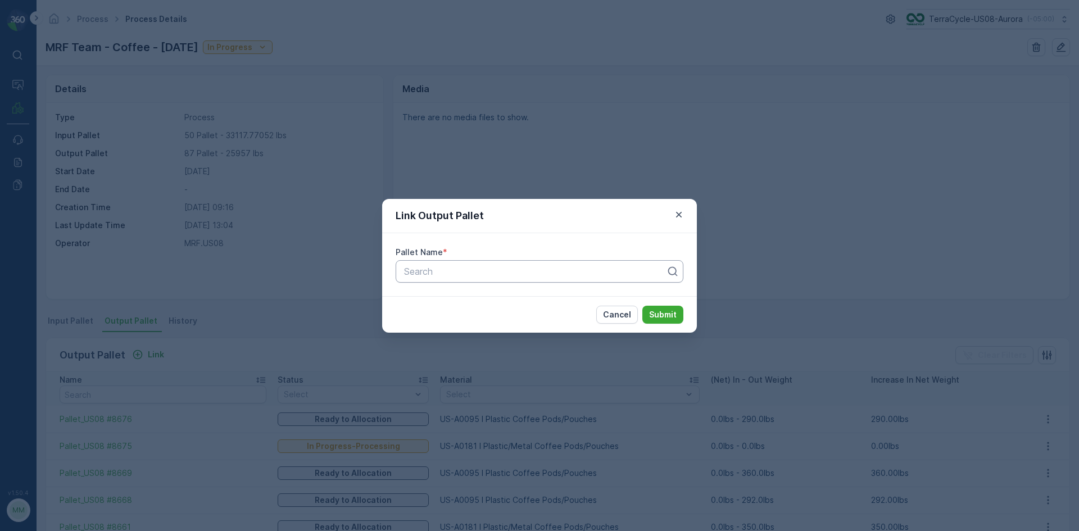
click at [399, 274] on div "Search" at bounding box center [540, 271] width 288 height 22
type input "8678"
click at [643, 306] on button "Submit" at bounding box center [663, 315] width 41 height 18
